Goal: Transaction & Acquisition: Purchase product/service

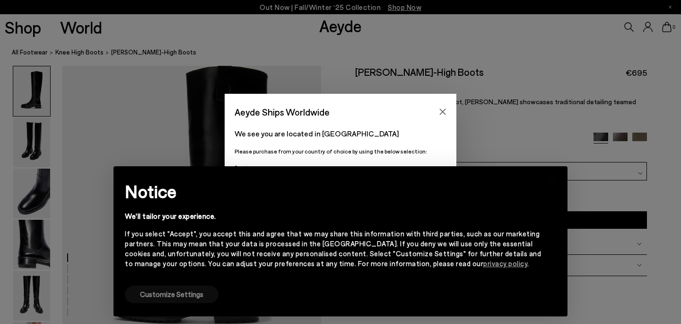
click at [181, 294] on button "Customize Settings" at bounding box center [172, 294] width 94 height 18
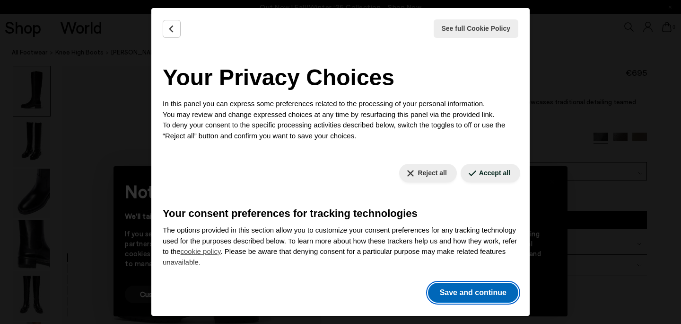
click at [454, 291] on button "Save and continue" at bounding box center [473, 292] width 90 height 20
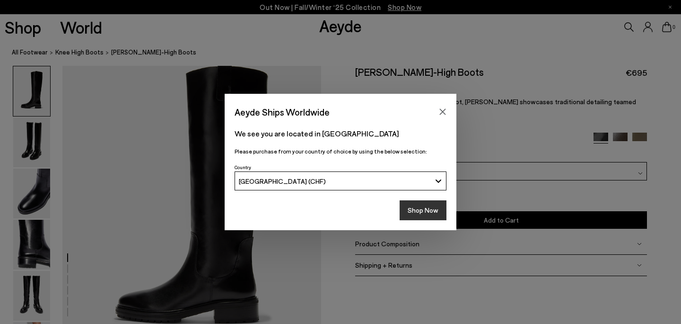
click at [428, 212] on button "Shop Now" at bounding box center [423, 210] width 47 height 20
click at [432, 211] on button "Shop Now" at bounding box center [423, 210] width 47 height 20
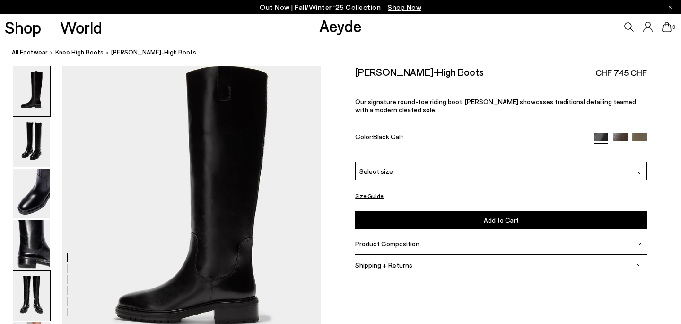
click at [34, 282] on img at bounding box center [31, 296] width 37 height 50
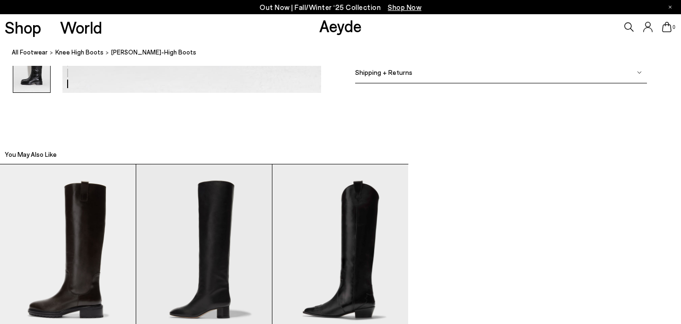
scroll to position [2084, 0]
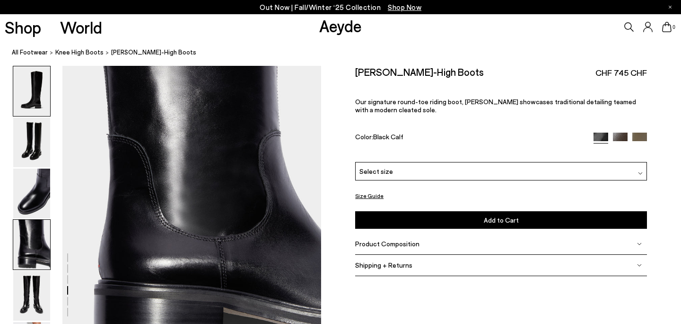
click at [38, 100] on img at bounding box center [31, 91] width 37 height 50
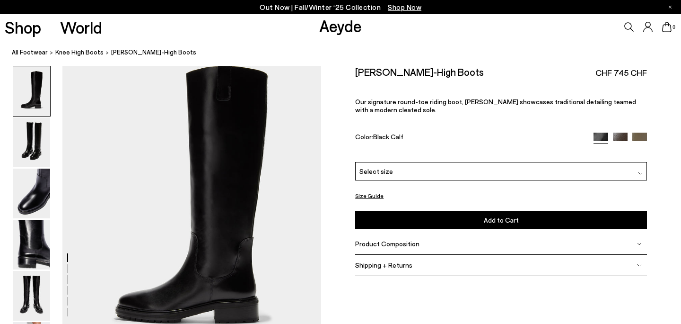
scroll to position [0, 0]
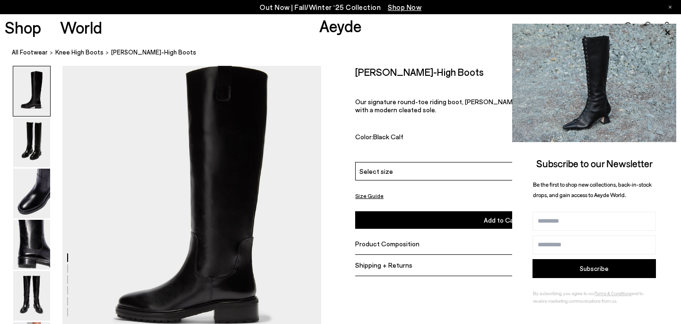
click at [485, 79] on div "[PERSON_NAME]-High Boots CHF 745 CHF Our signature round-toe riding boot, [PERS…" at bounding box center [501, 114] width 292 height 96
click at [668, 27] on icon at bounding box center [668, 32] width 12 height 12
